Goal: Find specific page/section: Find specific page/section

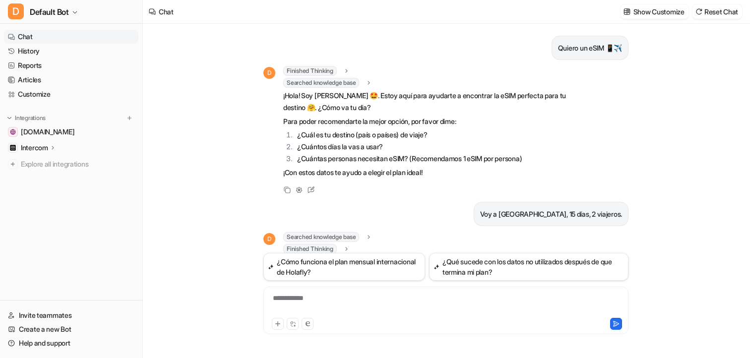
scroll to position [7, 0]
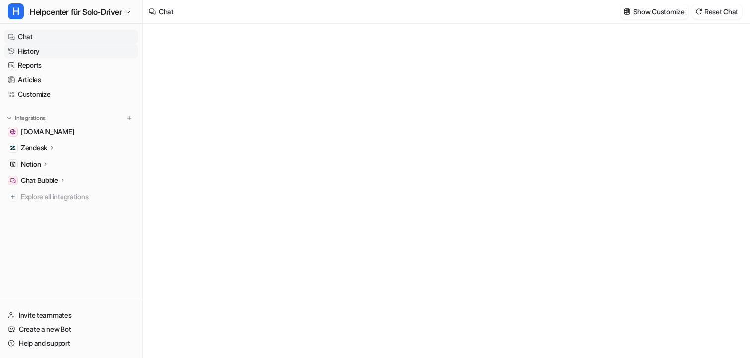
click at [39, 54] on link "History" at bounding box center [71, 51] width 134 height 14
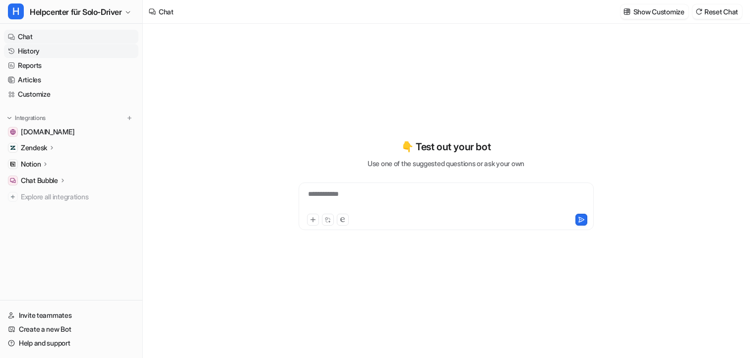
type textarea "**********"
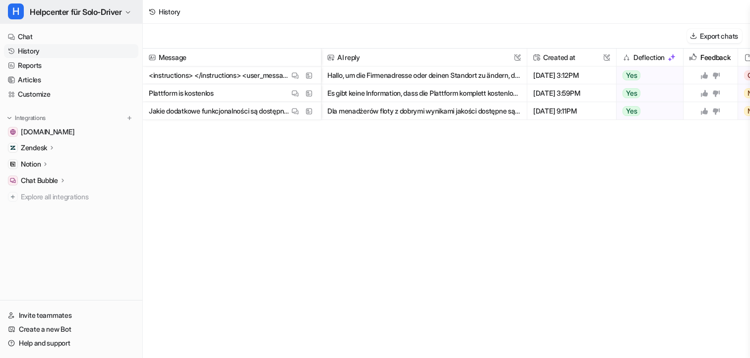
click at [44, 16] on span "Helpcenter für Solo-Driver" at bounding box center [76, 12] width 92 height 14
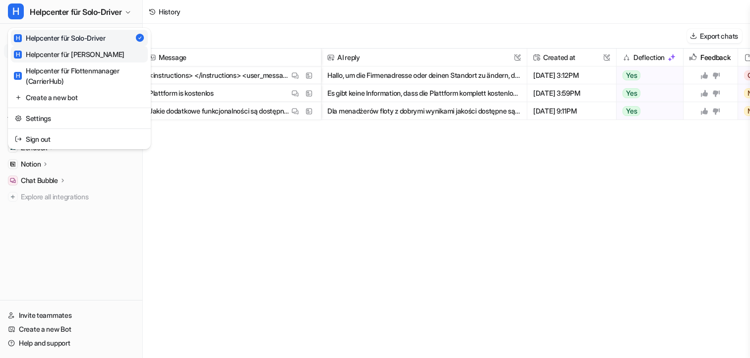
click at [54, 56] on div "H Helpcenter für Kunden" at bounding box center [69, 54] width 111 height 10
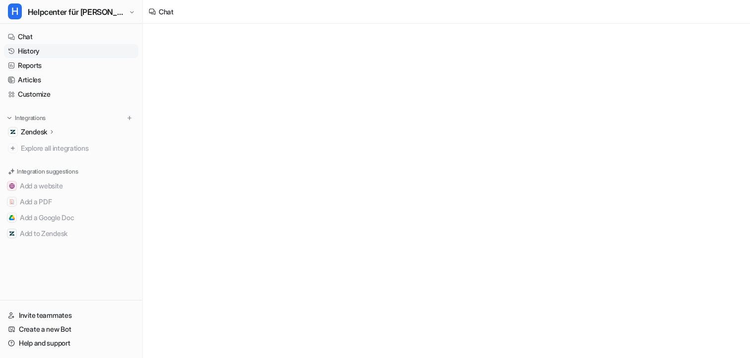
click at [54, 54] on link "History" at bounding box center [71, 51] width 134 height 14
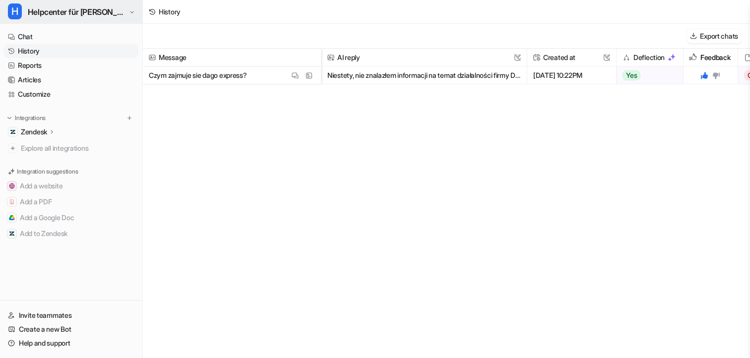
click at [60, 16] on span "Helpcenter für Kunden" at bounding box center [77, 12] width 99 height 14
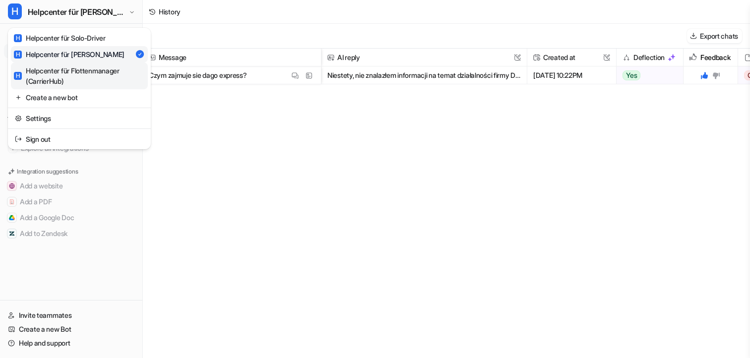
click at [59, 72] on div "H Helpcenter für Flottenmanager (CarrierHub)" at bounding box center [79, 75] width 131 height 21
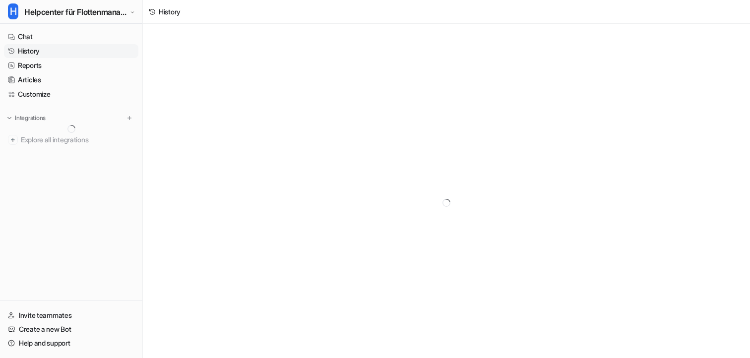
click at [43, 53] on link "History" at bounding box center [71, 51] width 134 height 14
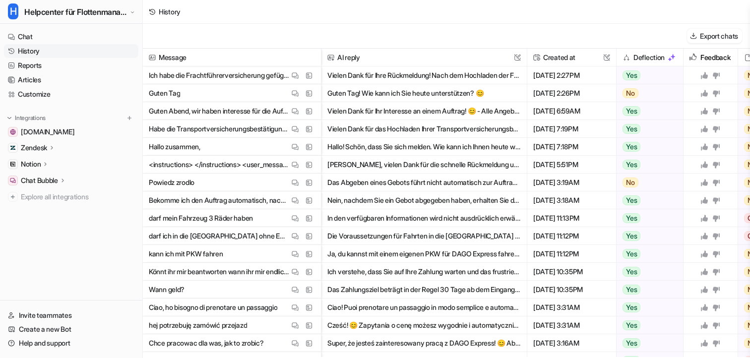
click at [46, 147] on p "Zendesk" at bounding box center [34, 148] width 26 height 10
click at [47, 192] on p "AI Agent" at bounding box center [42, 191] width 26 height 10
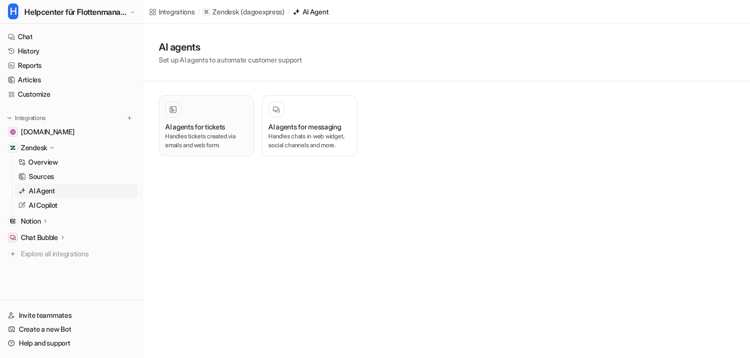
click at [222, 122] on h3 "AI agents for tickets" at bounding box center [195, 127] width 60 height 10
